Goal: Information Seeking & Learning: Learn about a topic

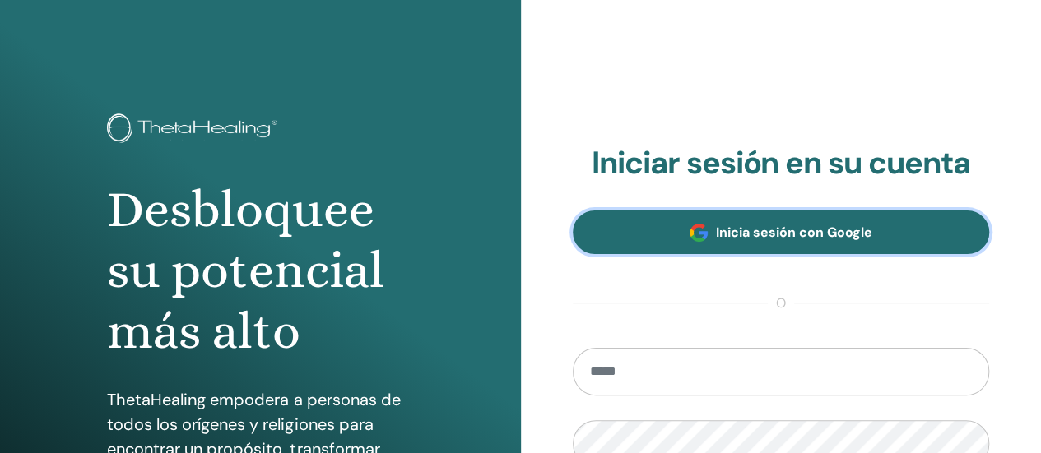
click at [772, 235] on span "Inicia sesión con Google" at bounding box center [794, 232] width 156 height 17
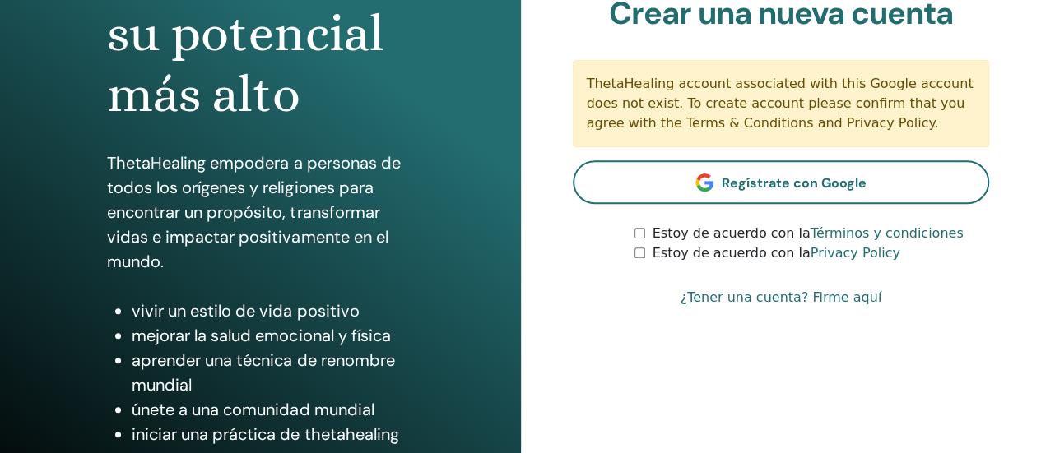
scroll to position [329, 0]
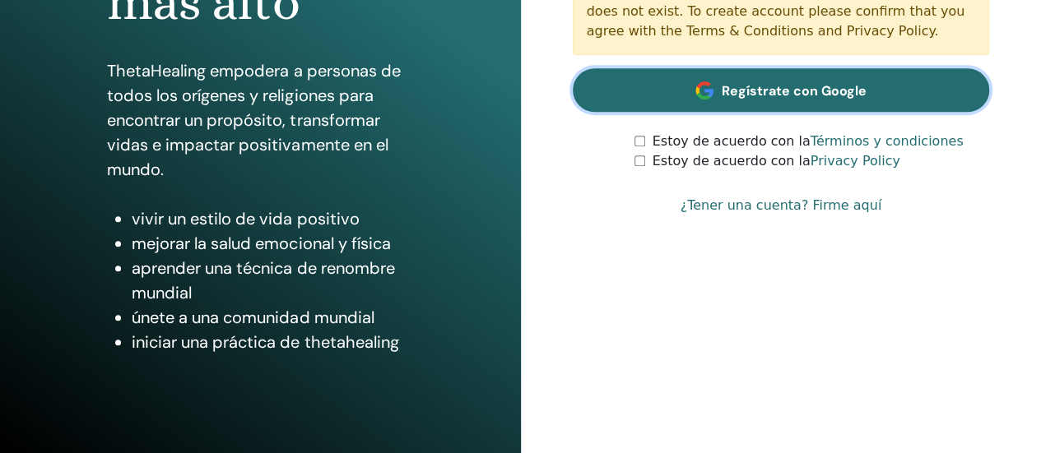
click at [775, 85] on span "Regístrate con Google" at bounding box center [794, 90] width 145 height 17
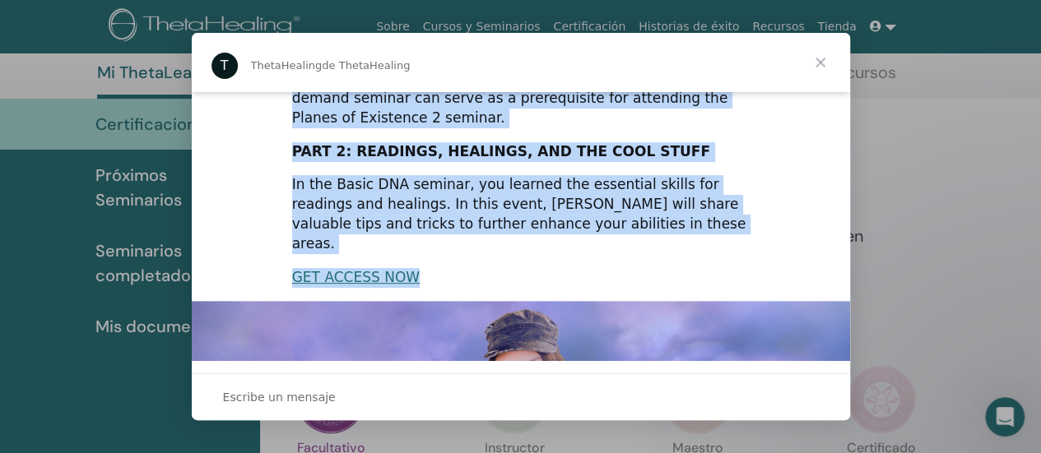
scroll to position [247, 0]
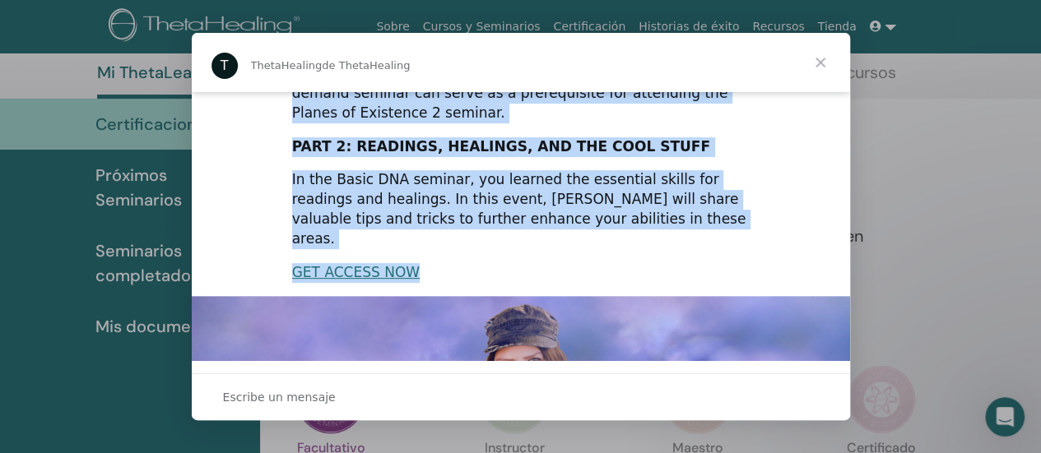
drag, startPoint x: 288, startPoint y: 96, endPoint x: 467, endPoint y: 226, distance: 220.4
click at [467, 226] on div "Hi Luviam, Did you miss the LIVE Basic DNA Enhancement with Vianna? This 2-part…" at bounding box center [521, 262] width 658 height 835
copy div "Hi Luviam, Did you miss the LIVE Basic DNA Enhancement with Vianna? This 2-part…"
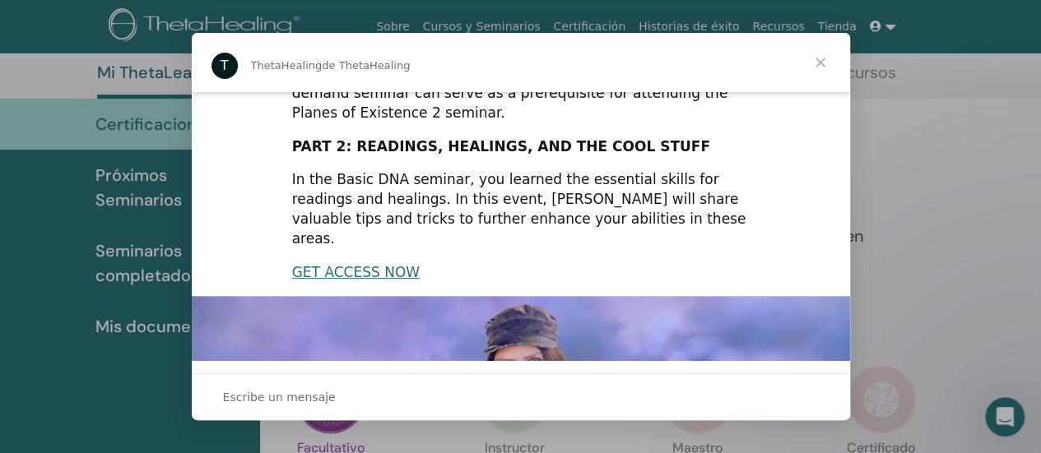
click at [830, 60] on span "Cerrar" at bounding box center [820, 62] width 59 height 59
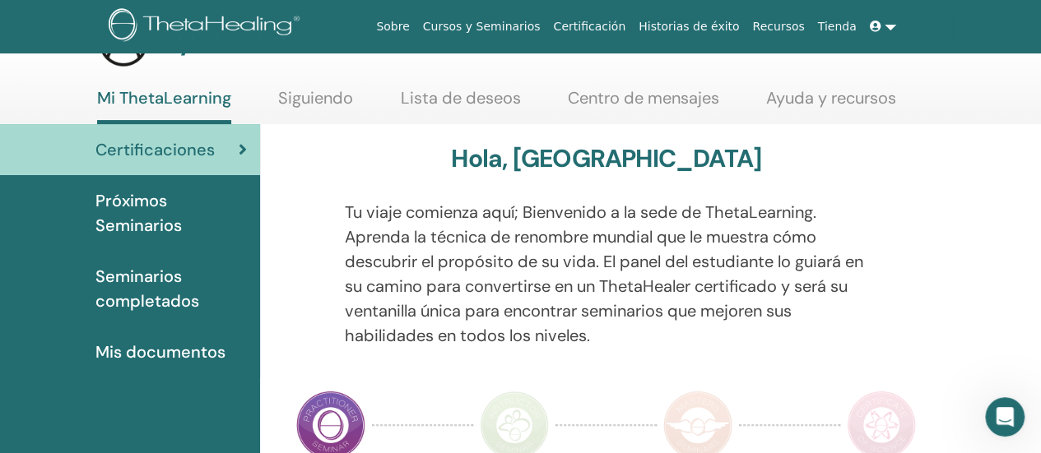
scroll to position [82, 0]
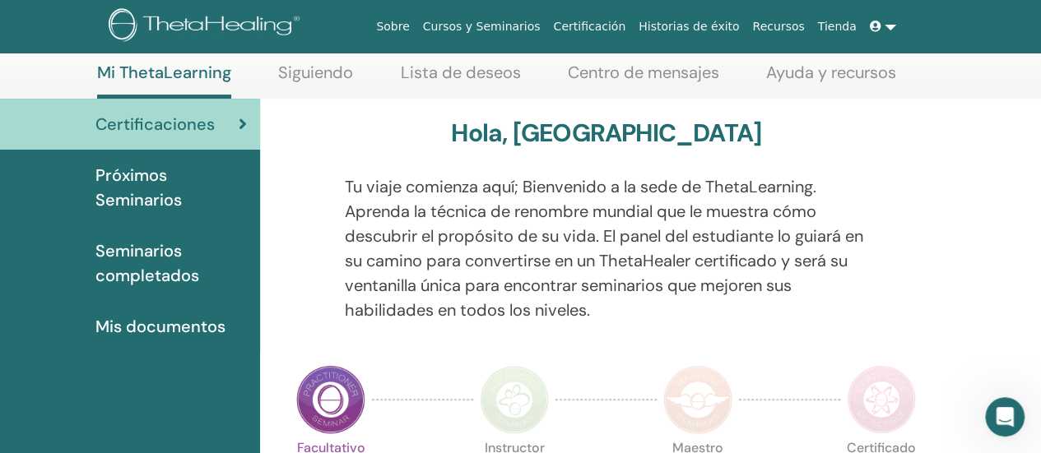
click at [156, 185] on span "Próximos Seminarios" at bounding box center [170, 187] width 151 height 49
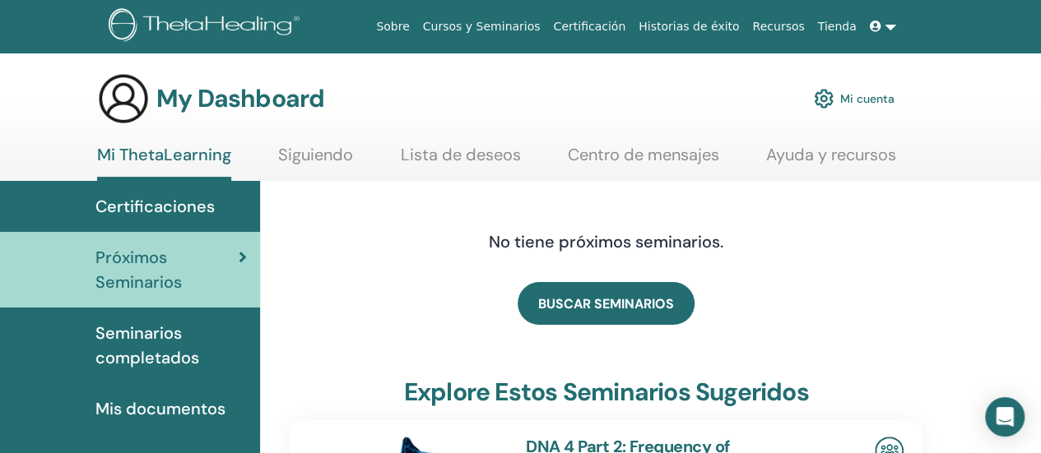
click at [331, 155] on link "Siguiendo" at bounding box center [315, 161] width 75 height 32
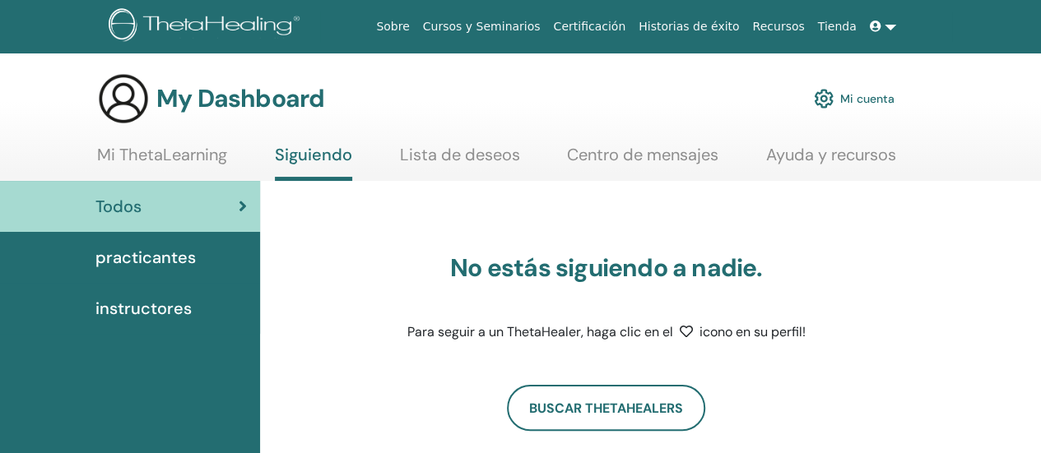
click at [441, 156] on link "Lista de deseos" at bounding box center [460, 161] width 120 height 32
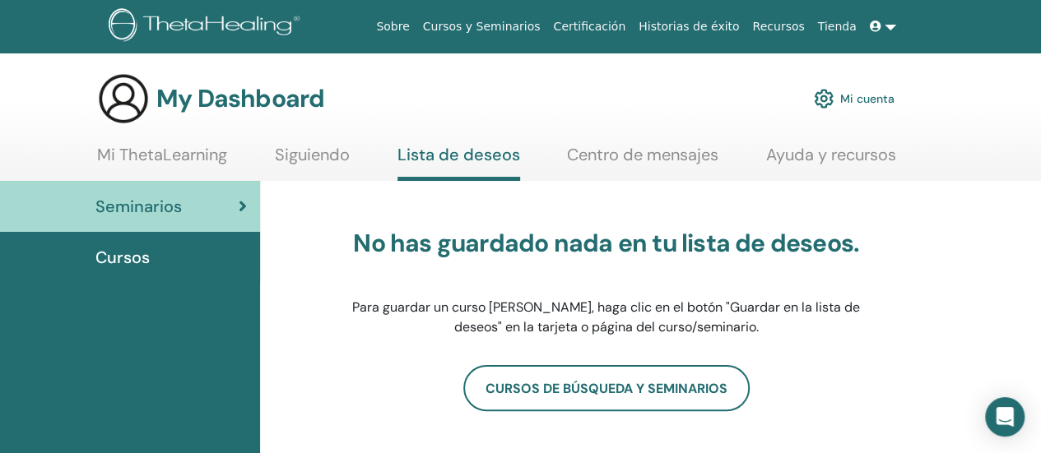
click at [593, 152] on link "Centro de mensajes" at bounding box center [642, 161] width 151 height 32
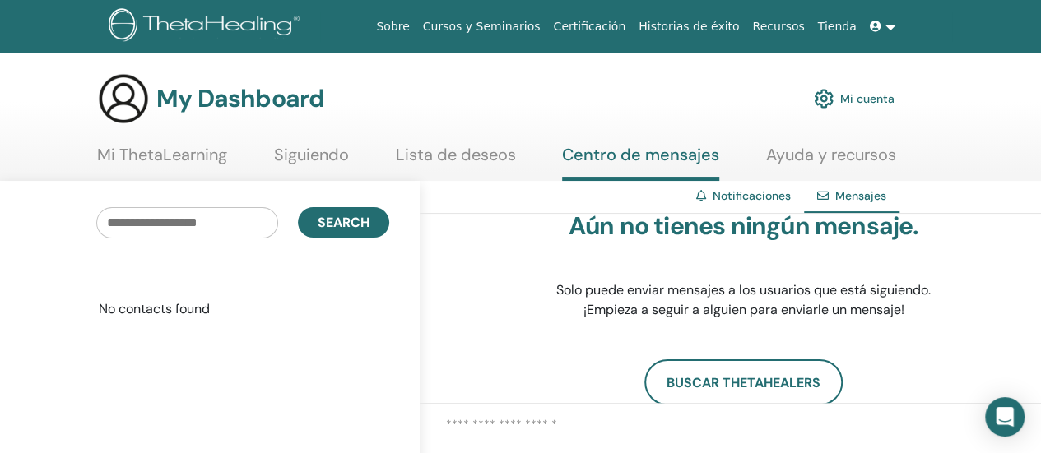
click at [309, 153] on link "Siguiendo" at bounding box center [311, 161] width 75 height 32
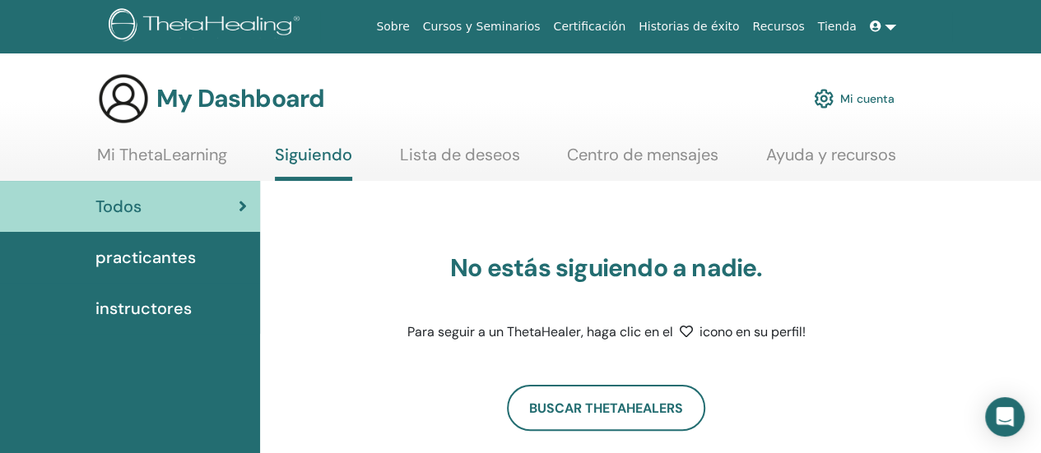
click at [198, 153] on link "Mi ThetaLearning" at bounding box center [162, 161] width 130 height 32
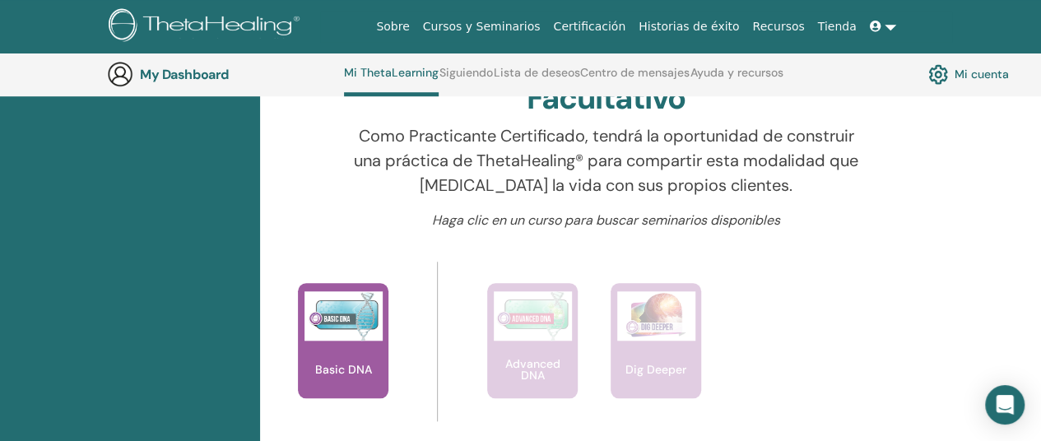
scroll to position [701, 0]
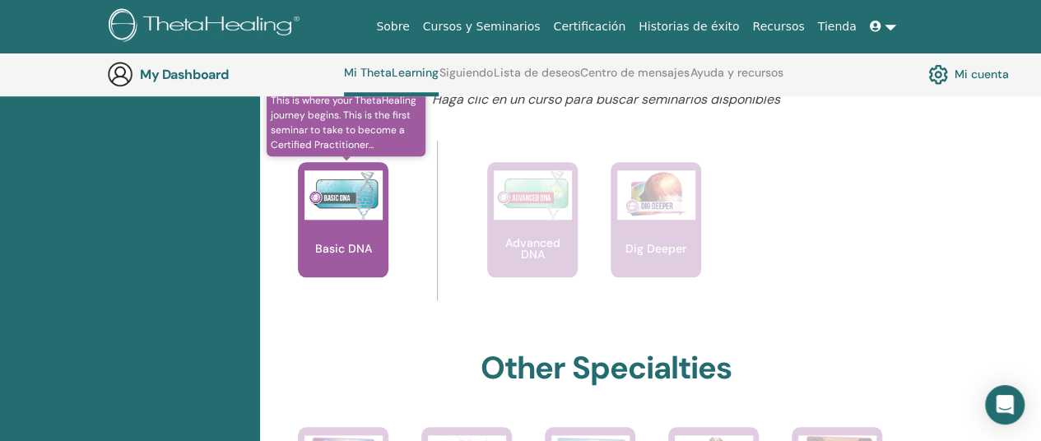
click at [351, 243] on p "Basic DNA" at bounding box center [344, 249] width 70 height 12
